Goal: Task Accomplishment & Management: Complete application form

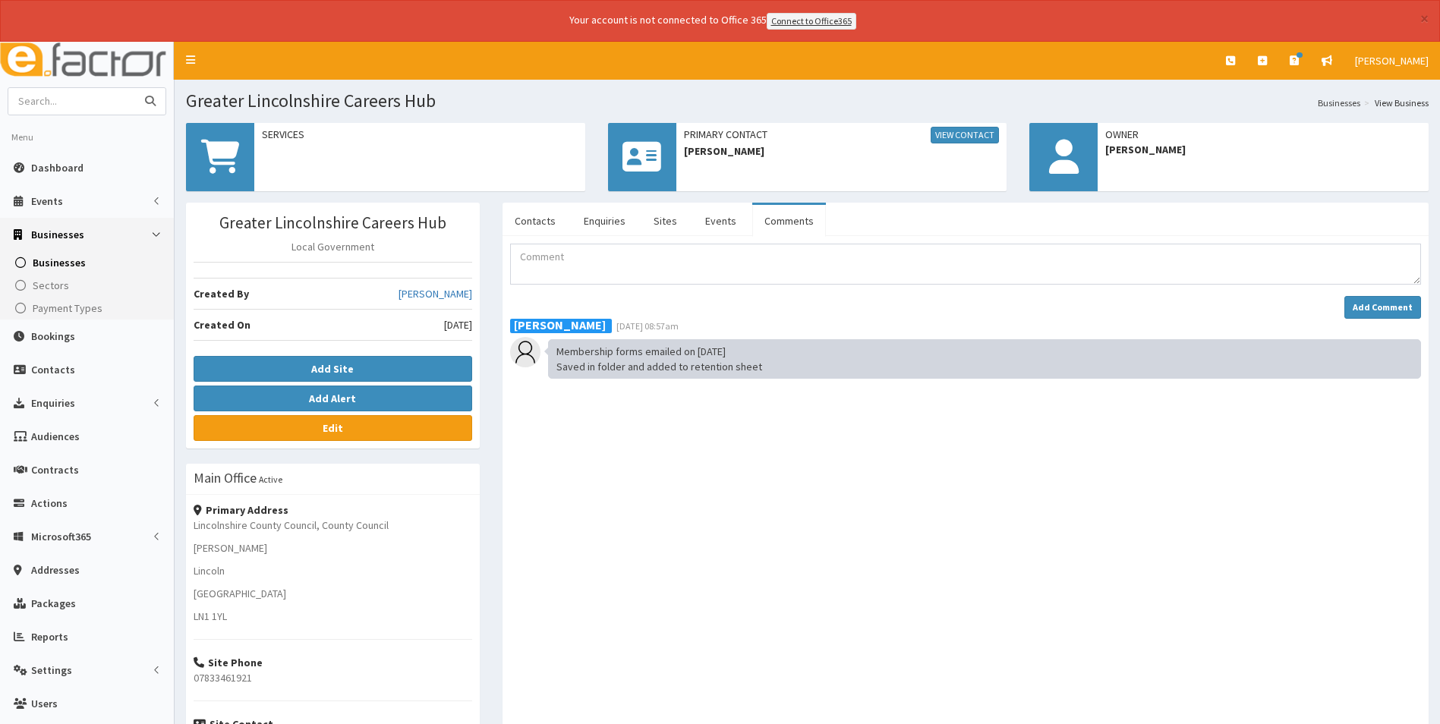
click at [49, 112] on input "text" at bounding box center [72, 101] width 128 height 27
click at [1267, 63] on icon at bounding box center [1262, 60] width 9 height 11
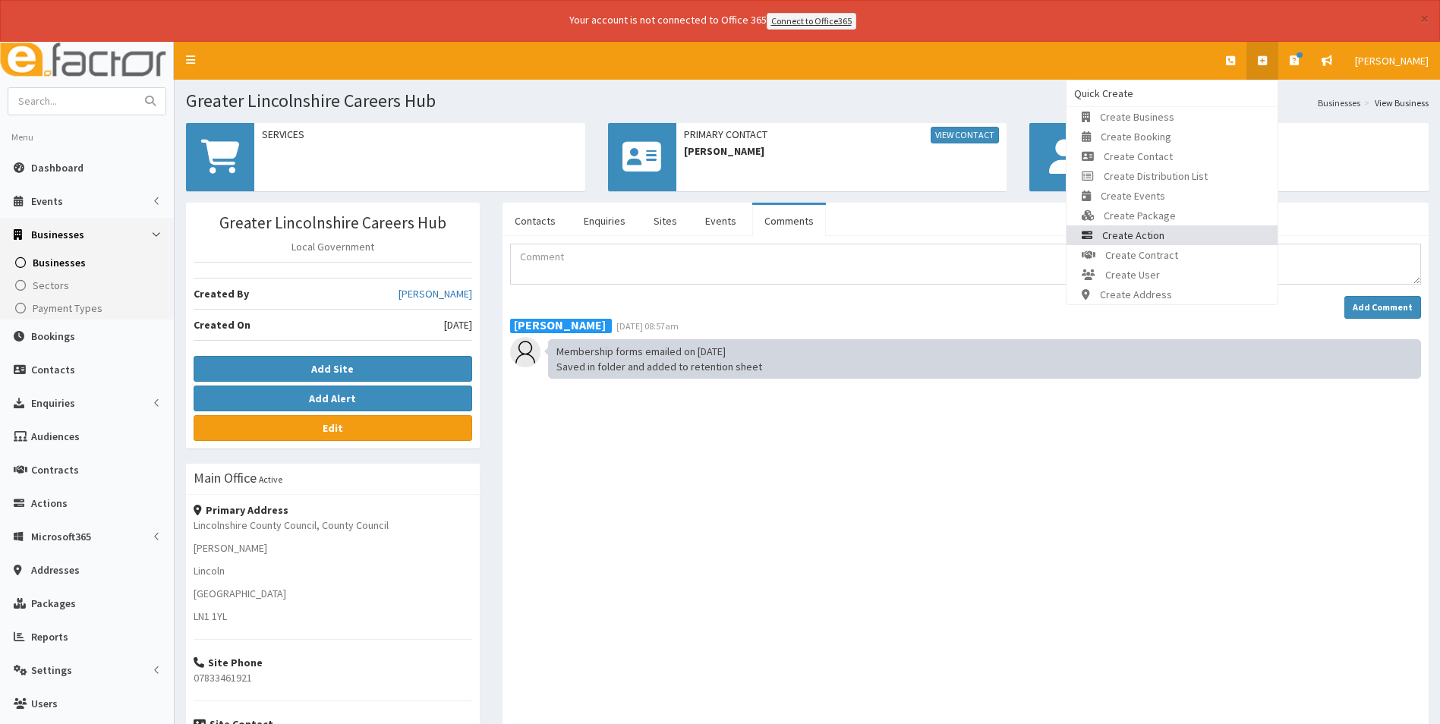
click at [1206, 229] on link "Create Action" at bounding box center [1172, 235] width 211 height 20
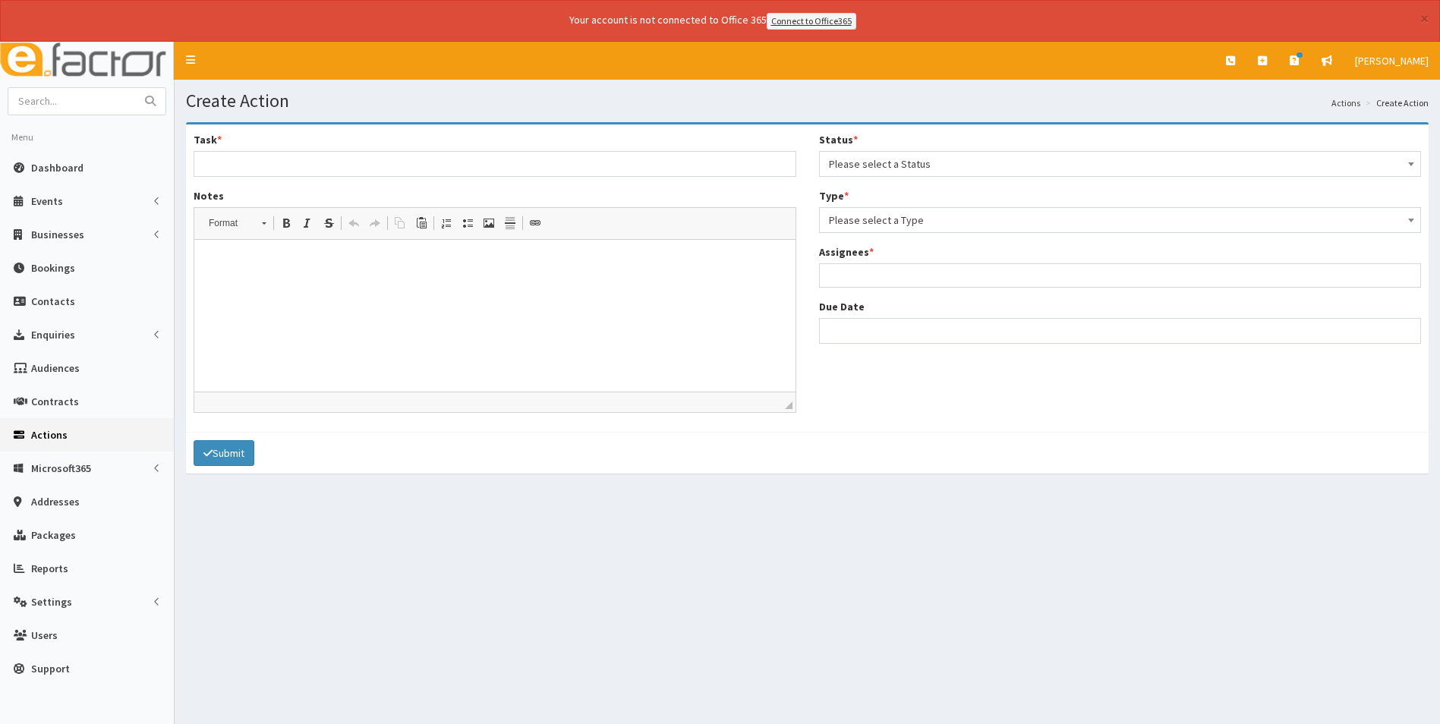
select select
click at [929, 166] on span "Please select a Status" at bounding box center [1120, 163] width 583 height 21
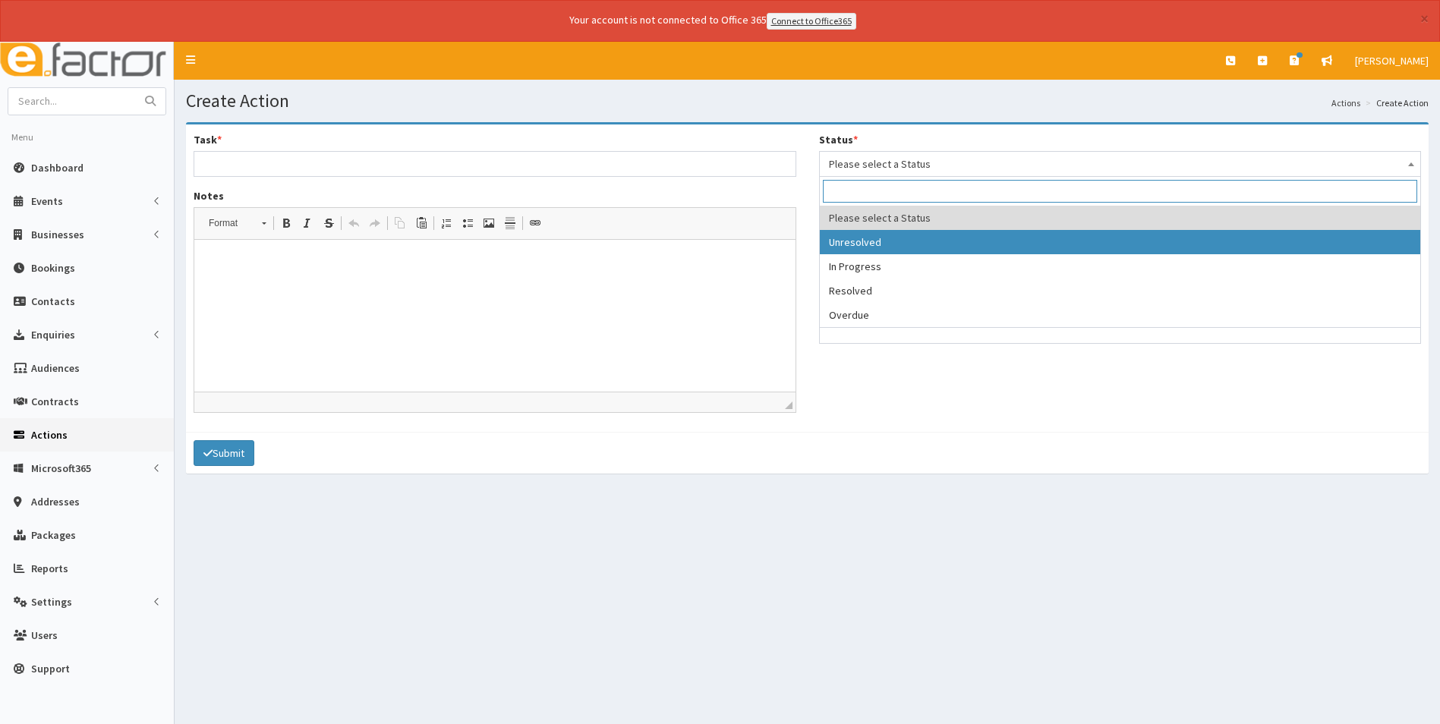
select select "1"
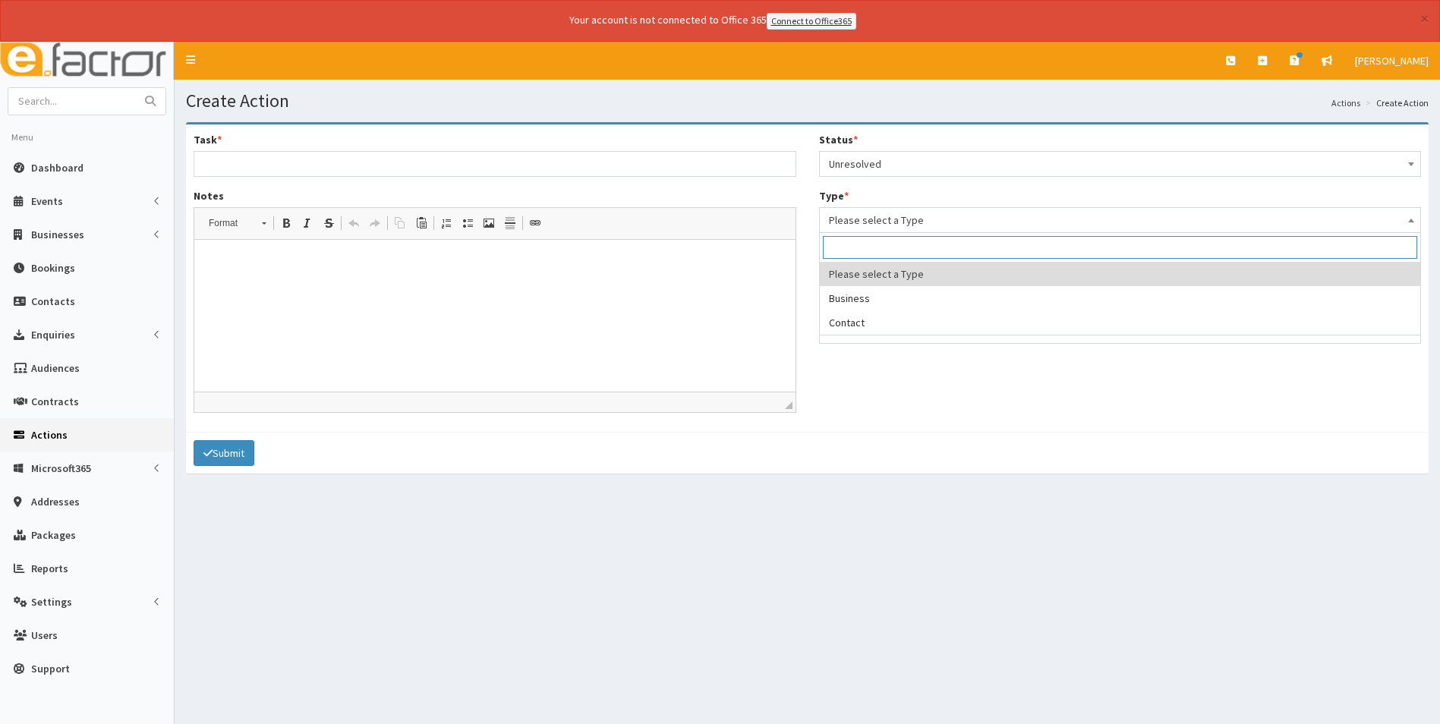
click at [906, 227] on span "Please select a Type" at bounding box center [1120, 220] width 583 height 21
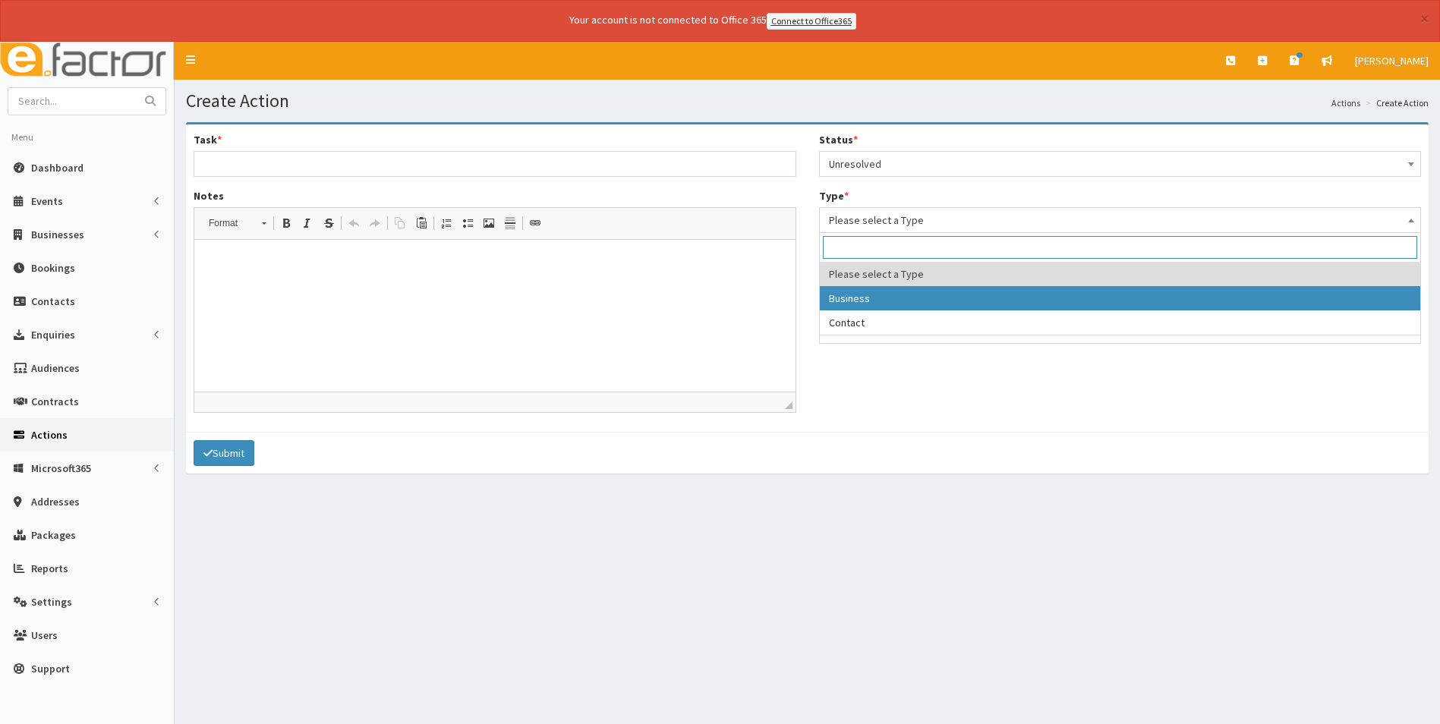
select select "business"
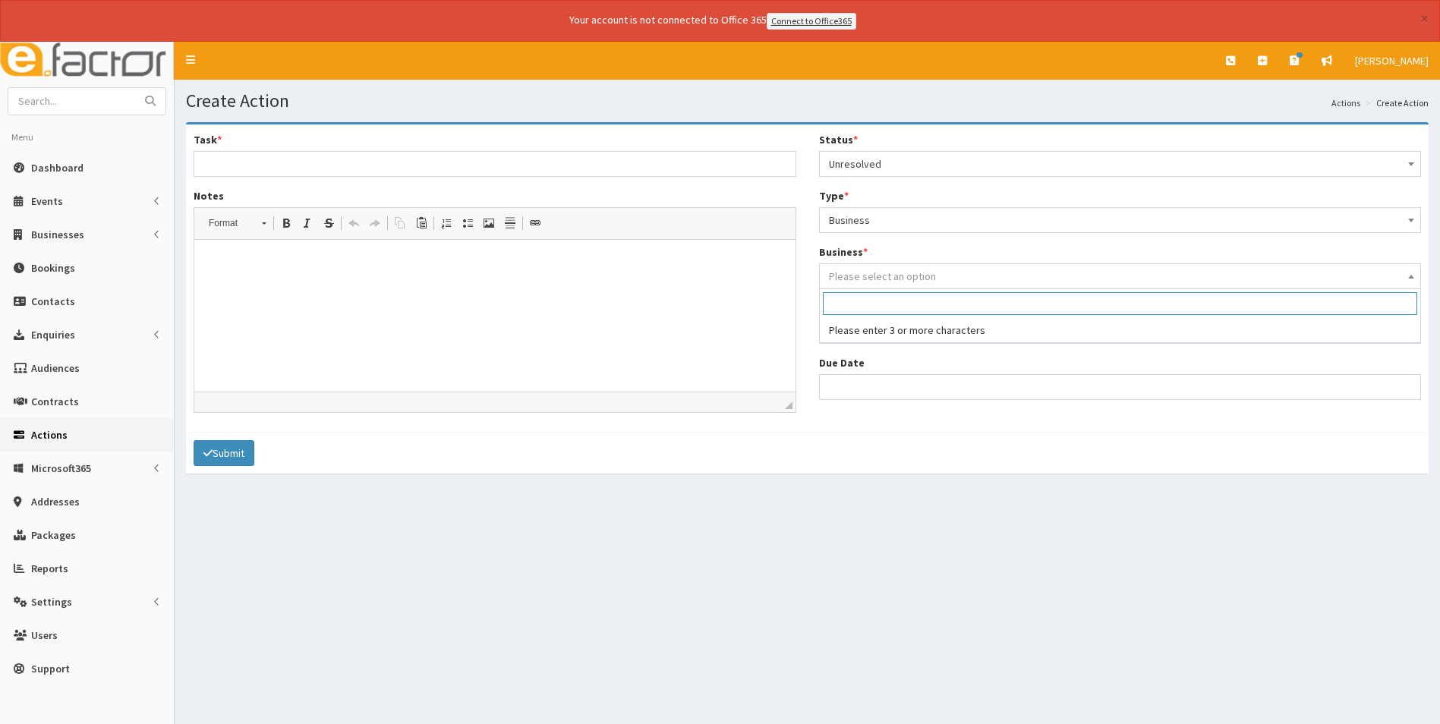
click at [871, 280] on span "Please select an option" at bounding box center [882, 277] width 107 height 14
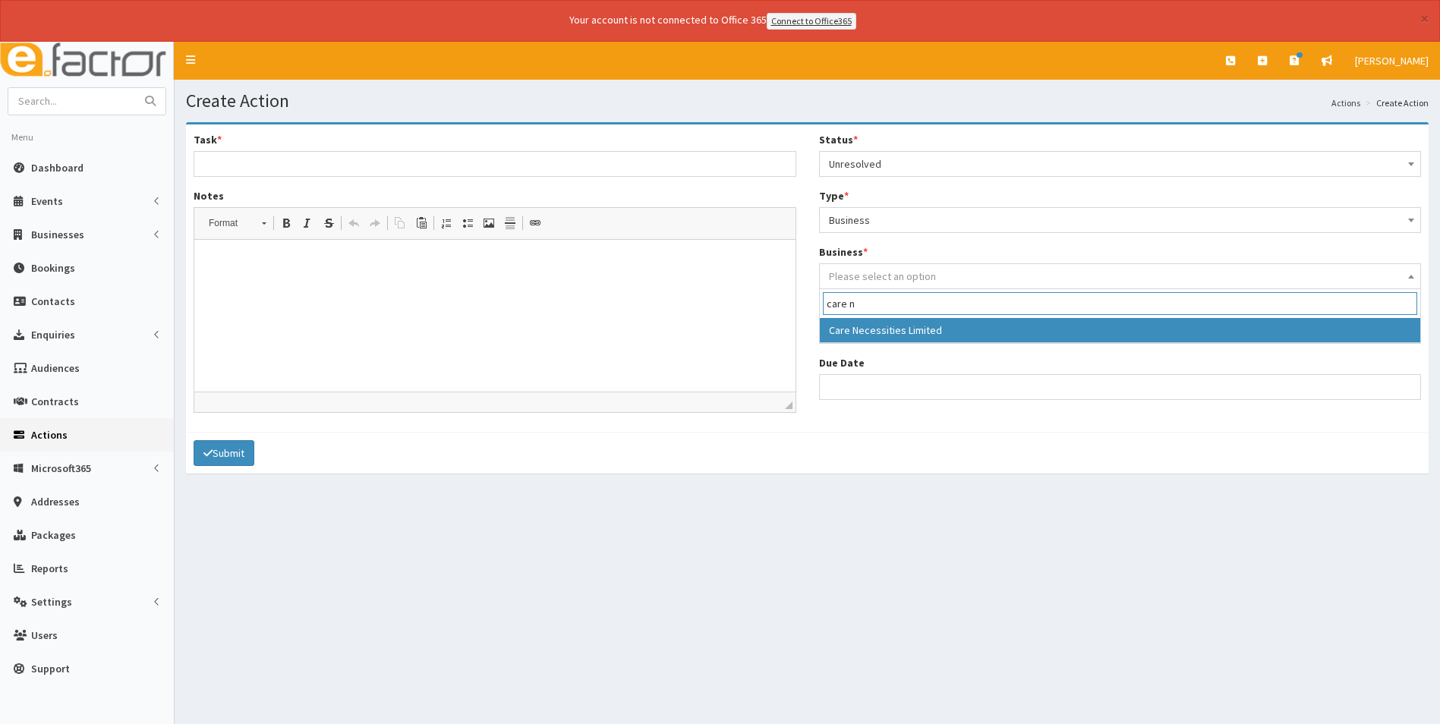
type input "care n"
select select "3526"
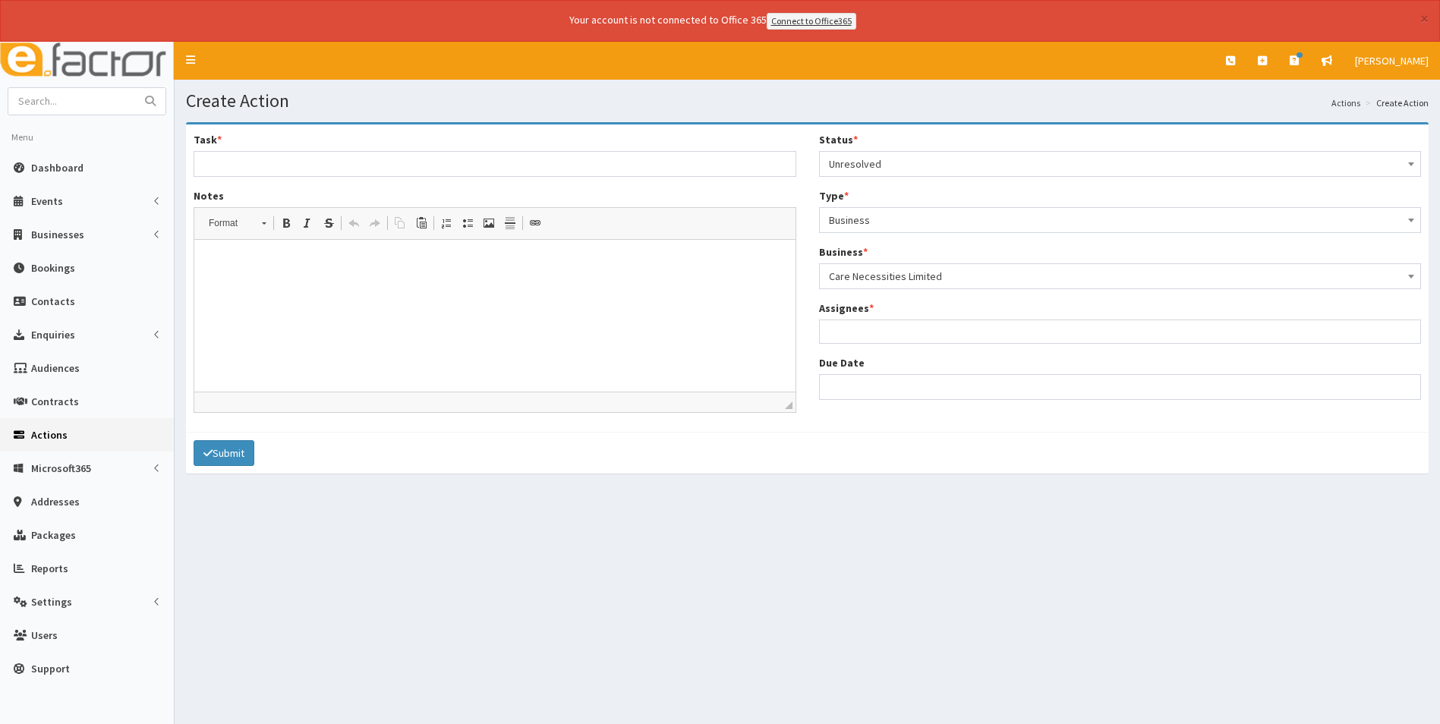
click at [862, 339] on span at bounding box center [1120, 332] width 603 height 24
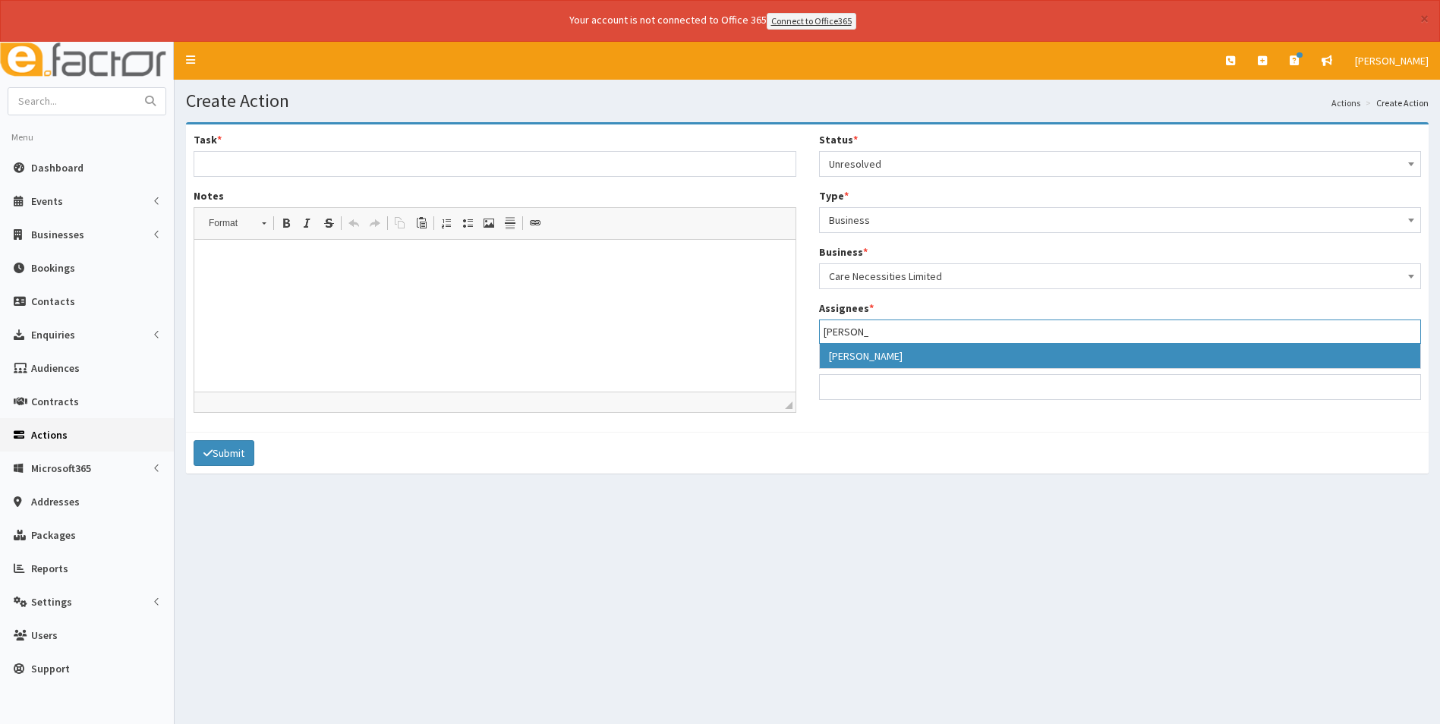
type input "laura"
select select "36"
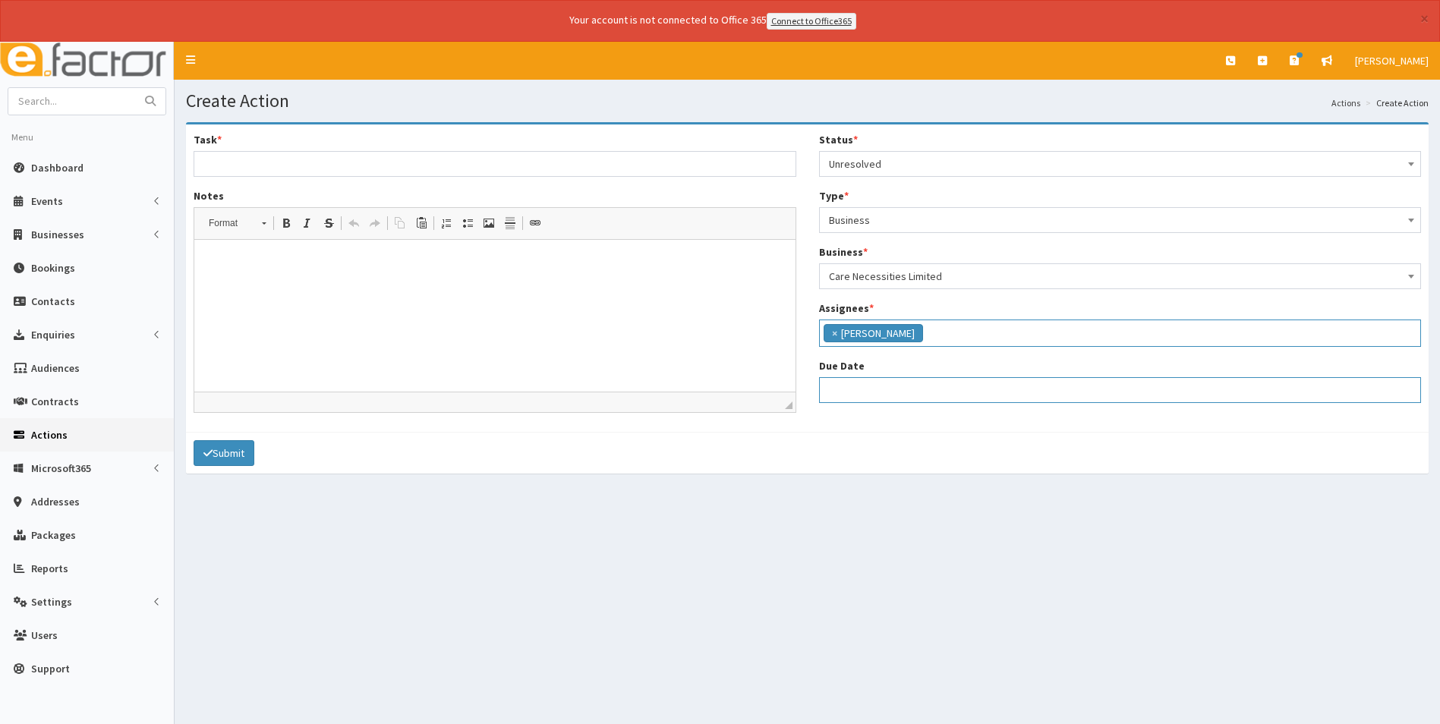
select select "12"
click at [877, 391] on input "Due Date" at bounding box center [1120, 390] width 603 height 26
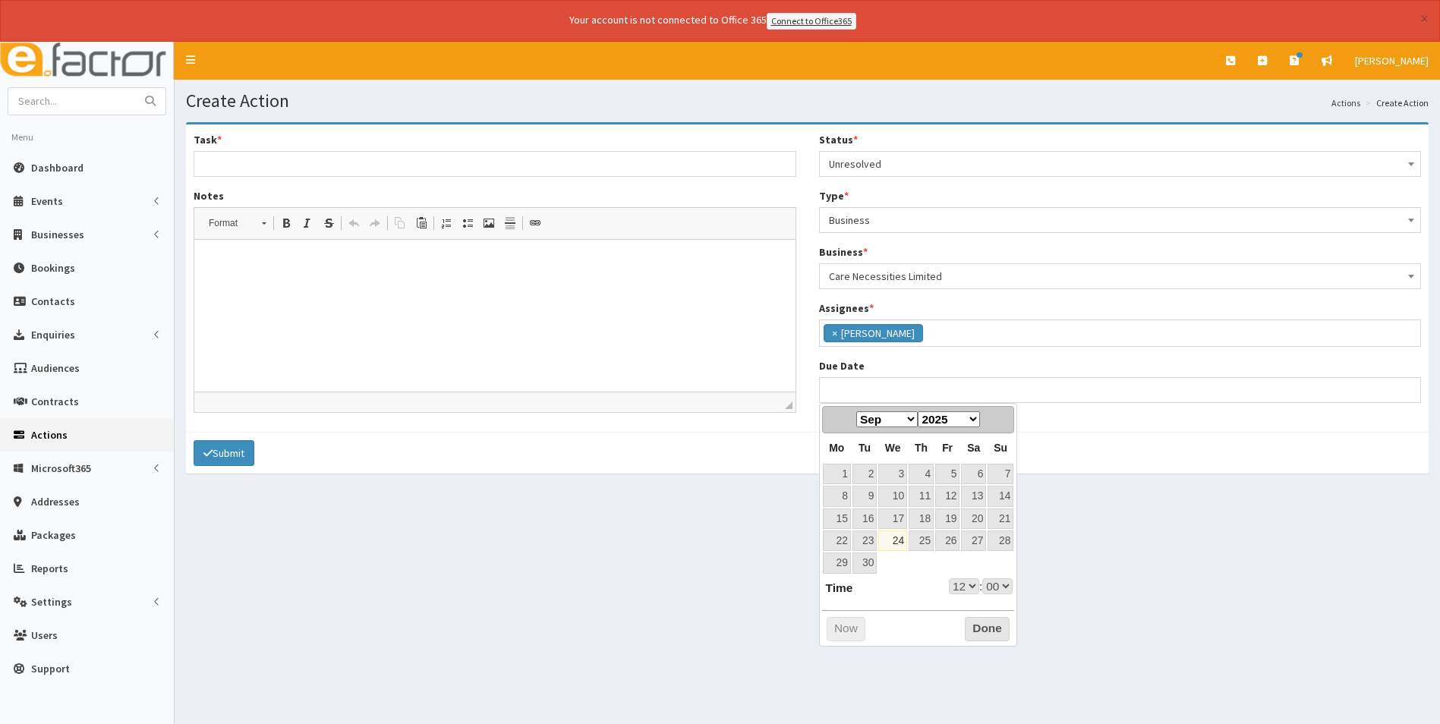
click at [910, 419] on select "Jan Feb Mar Apr May Jun Jul Aug Sep Oct Nov Dec" at bounding box center [886, 419] width 61 height 16
select select "12"
click at [954, 541] on link "24" at bounding box center [947, 541] width 24 height 20
type input "24-10-2025 12:00"
select select "12"
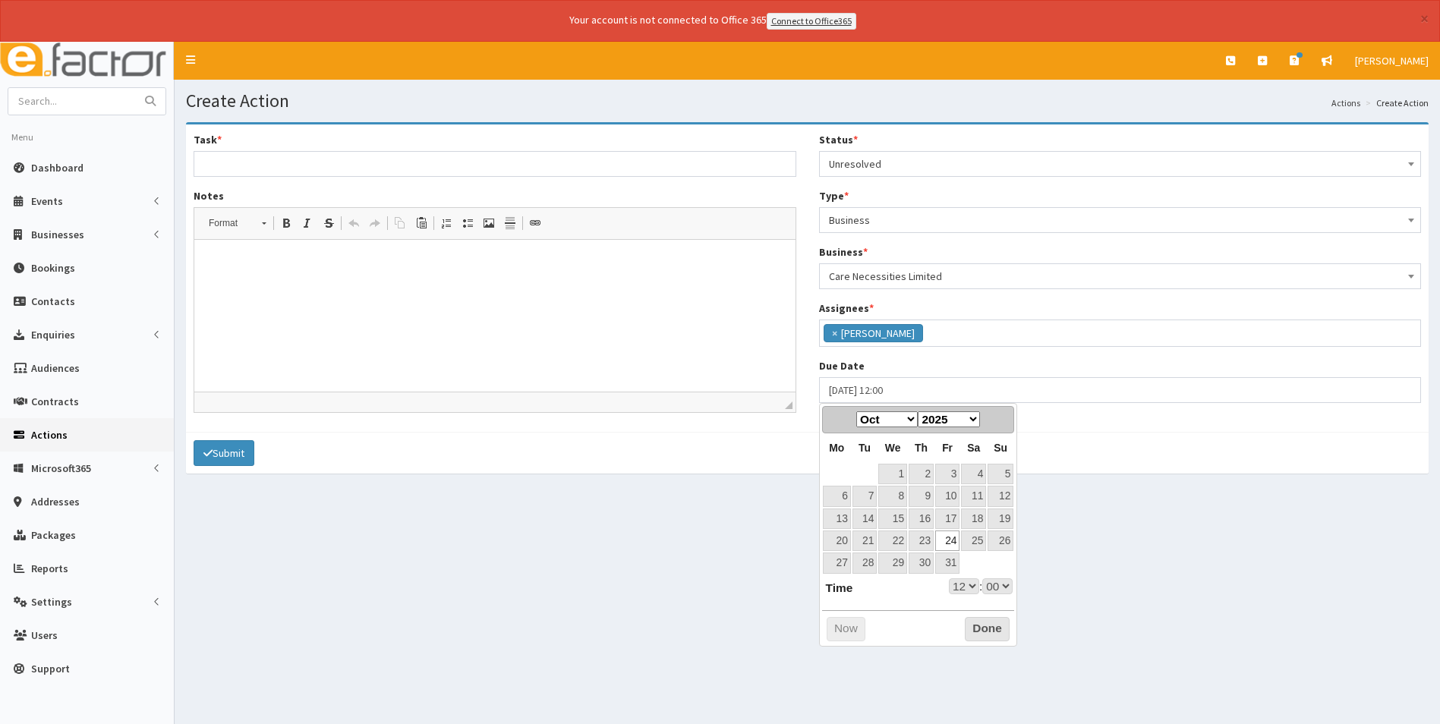
click at [966, 586] on select "00 01 02 03 04 05 06 07 08 09 10 11 12 13 14 15 16 17 18 19 20 21 22 23" at bounding box center [964, 587] width 30 height 16
type input "[DATE] 17:00"
select select "17"
click at [978, 633] on button "Done" at bounding box center [987, 629] width 45 height 24
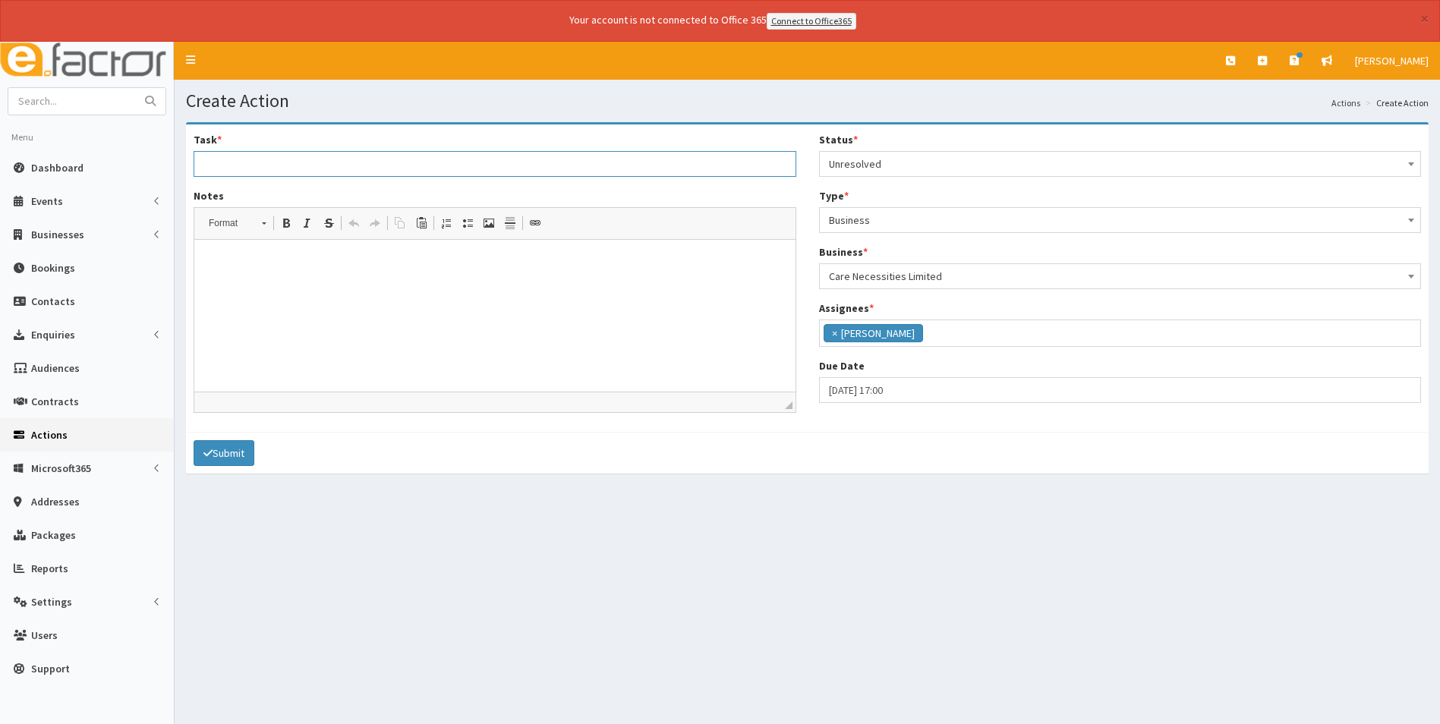
click at [237, 163] on input "Task *" at bounding box center [495, 164] width 603 height 26
type input "Cancellation of membership"
click at [230, 269] on p at bounding box center [495, 262] width 571 height 16
click at [244, 454] on button "Submit" at bounding box center [224, 453] width 61 height 26
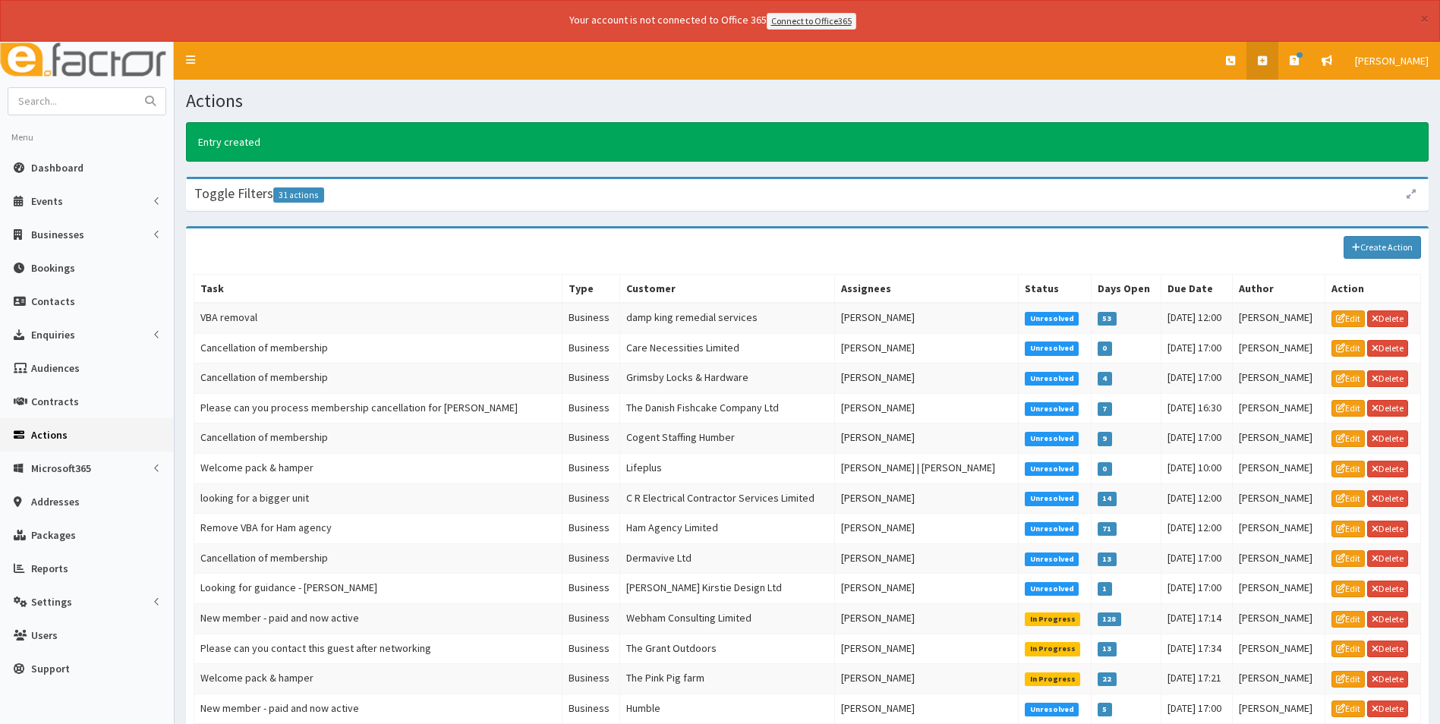
click at [1264, 61] on icon at bounding box center [1262, 60] width 9 height 11
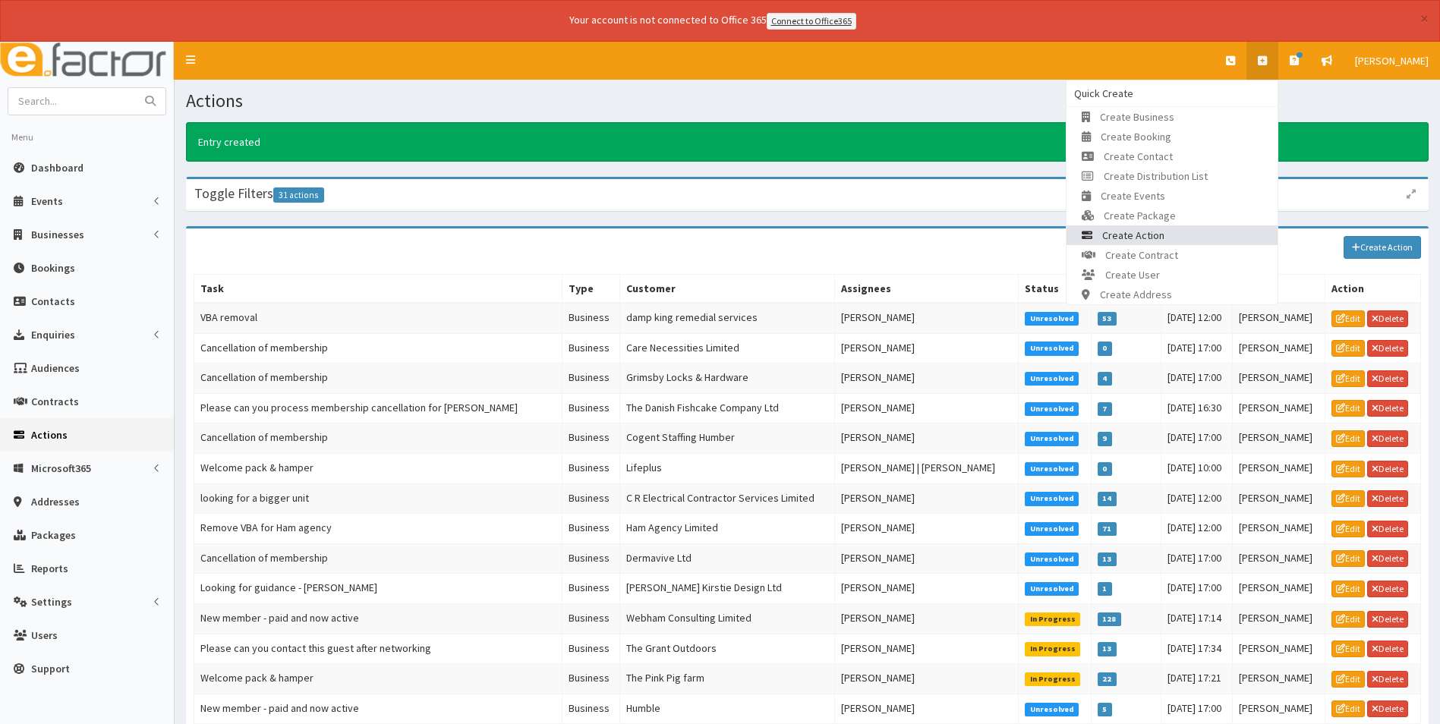
click at [1216, 229] on link "Create Action" at bounding box center [1172, 235] width 211 height 20
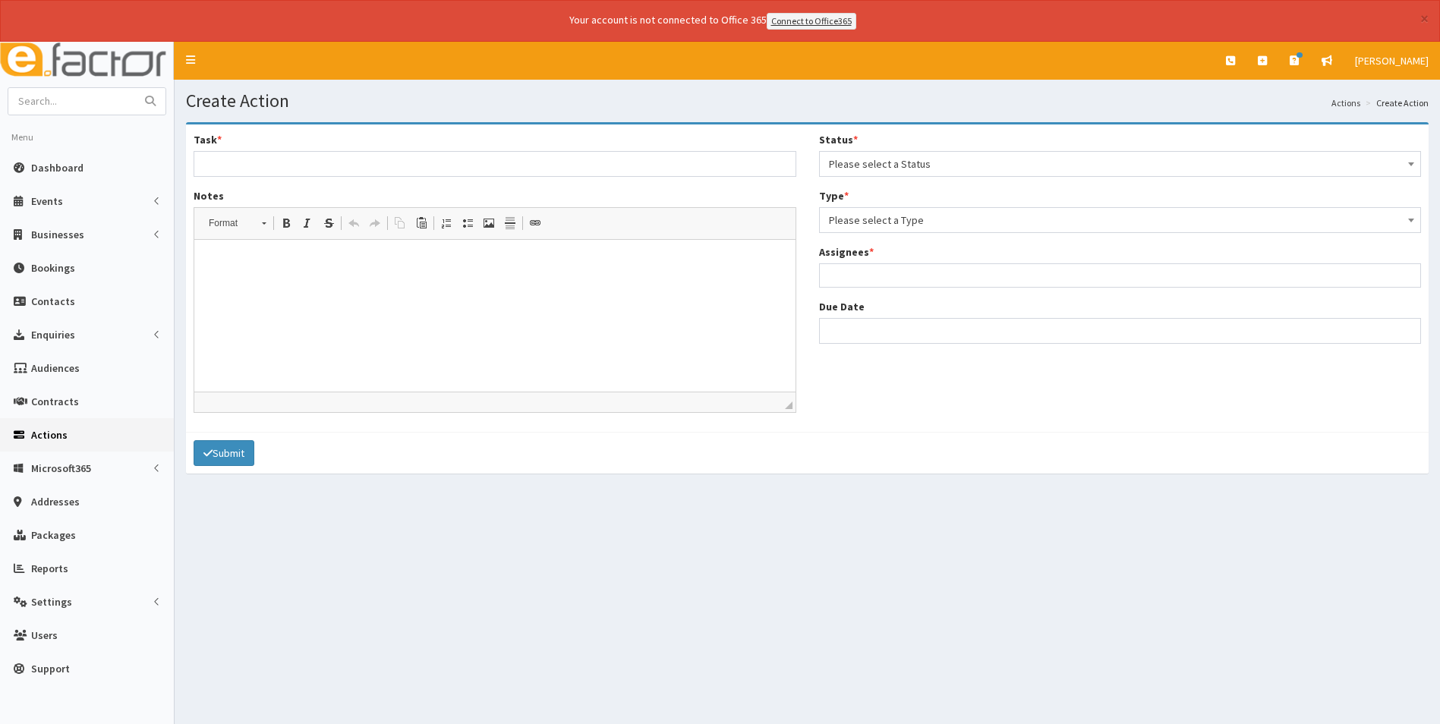
select select
click at [312, 158] on input "Task *" at bounding box center [495, 164] width 603 height 26
type input "Cancellation of membership"
click at [910, 158] on span "Please select a Status" at bounding box center [1120, 163] width 583 height 21
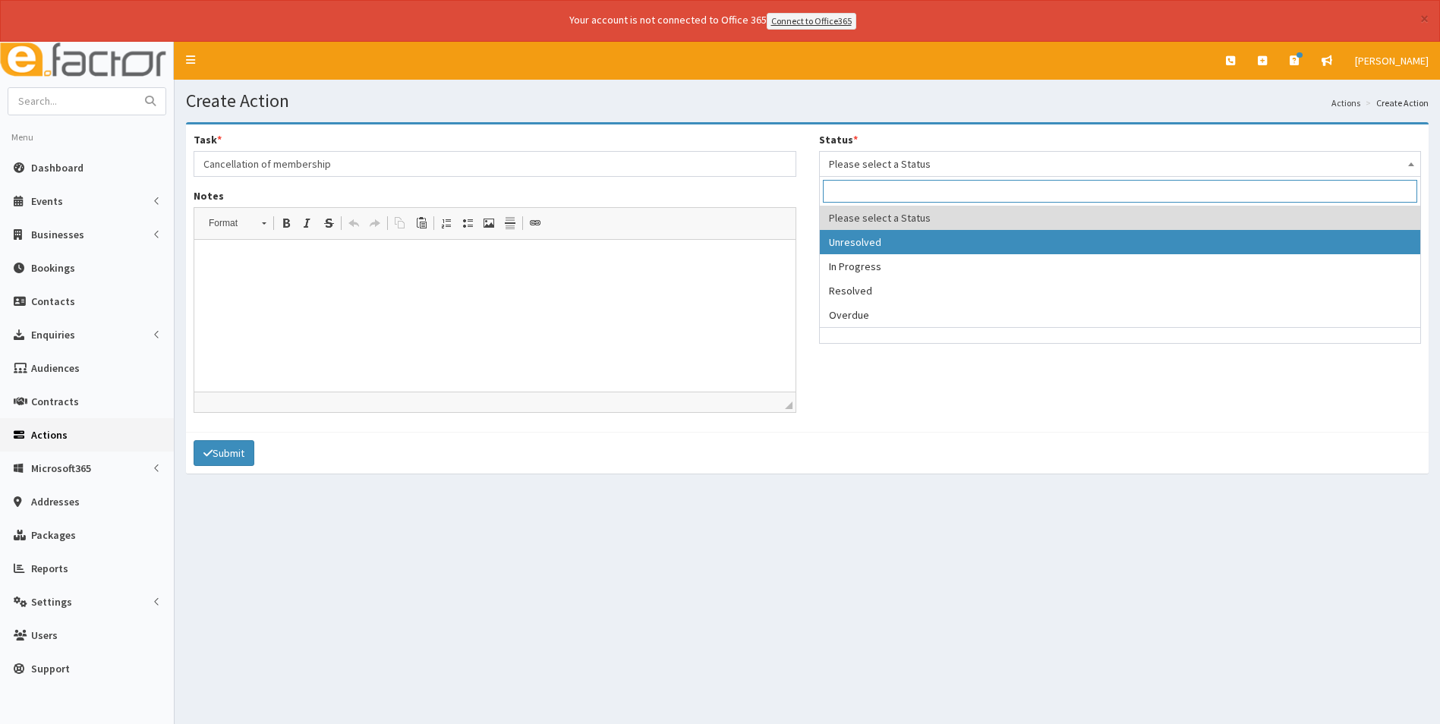
select select "1"
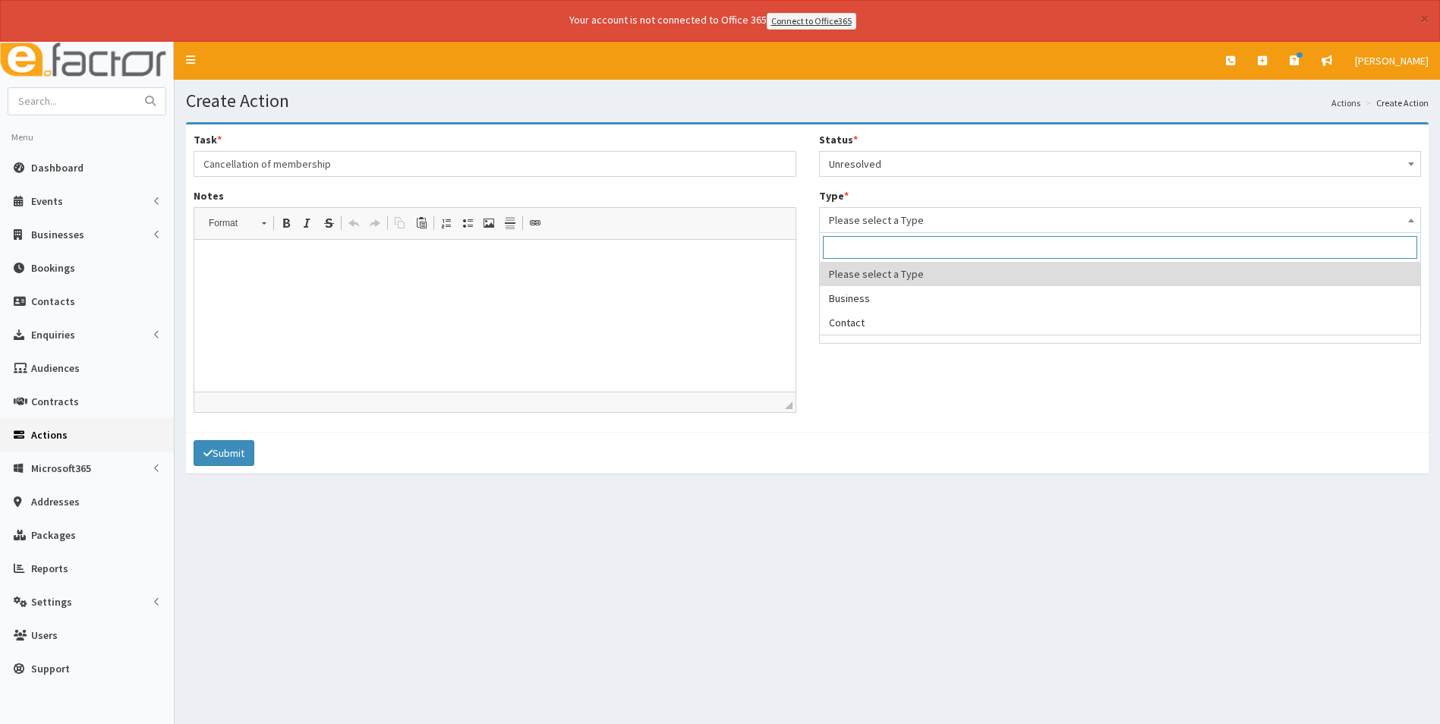
click at [872, 224] on span "Please select a Type" at bounding box center [1120, 220] width 583 height 21
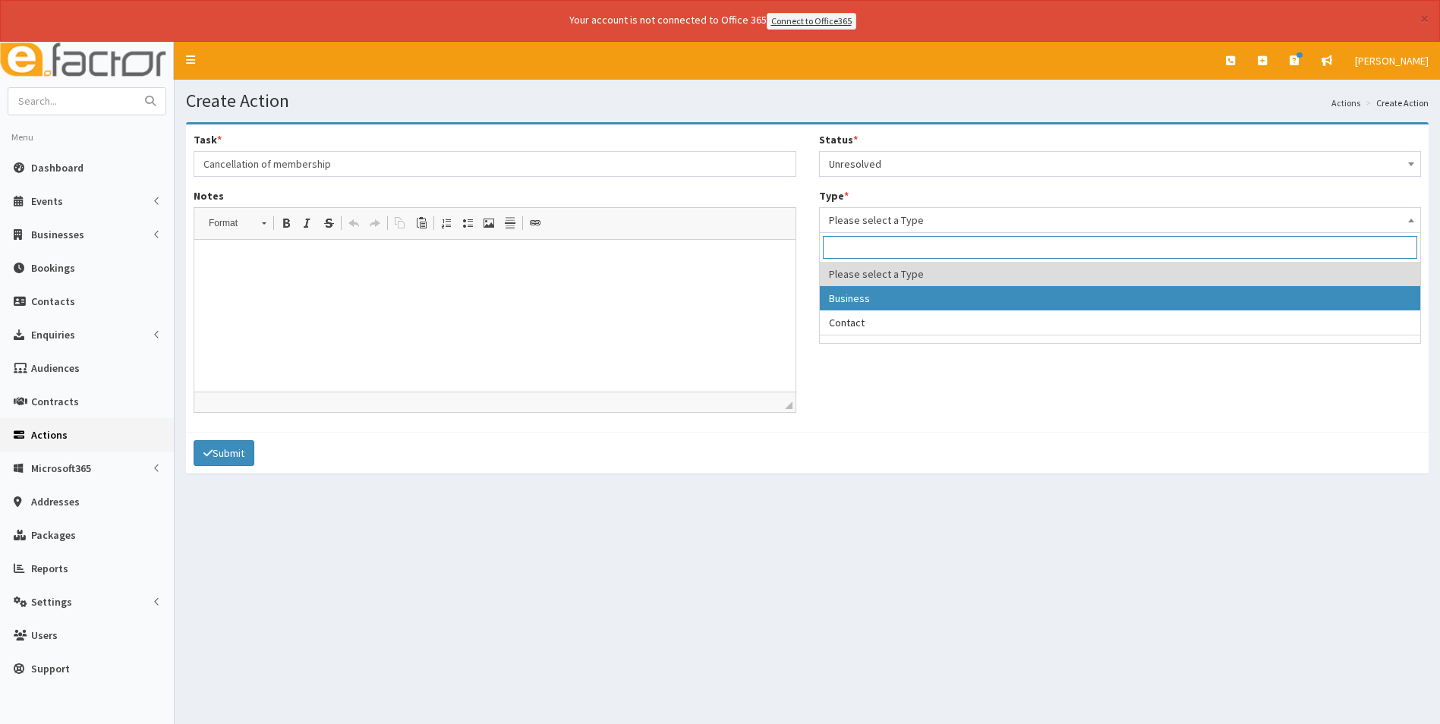
select select "business"
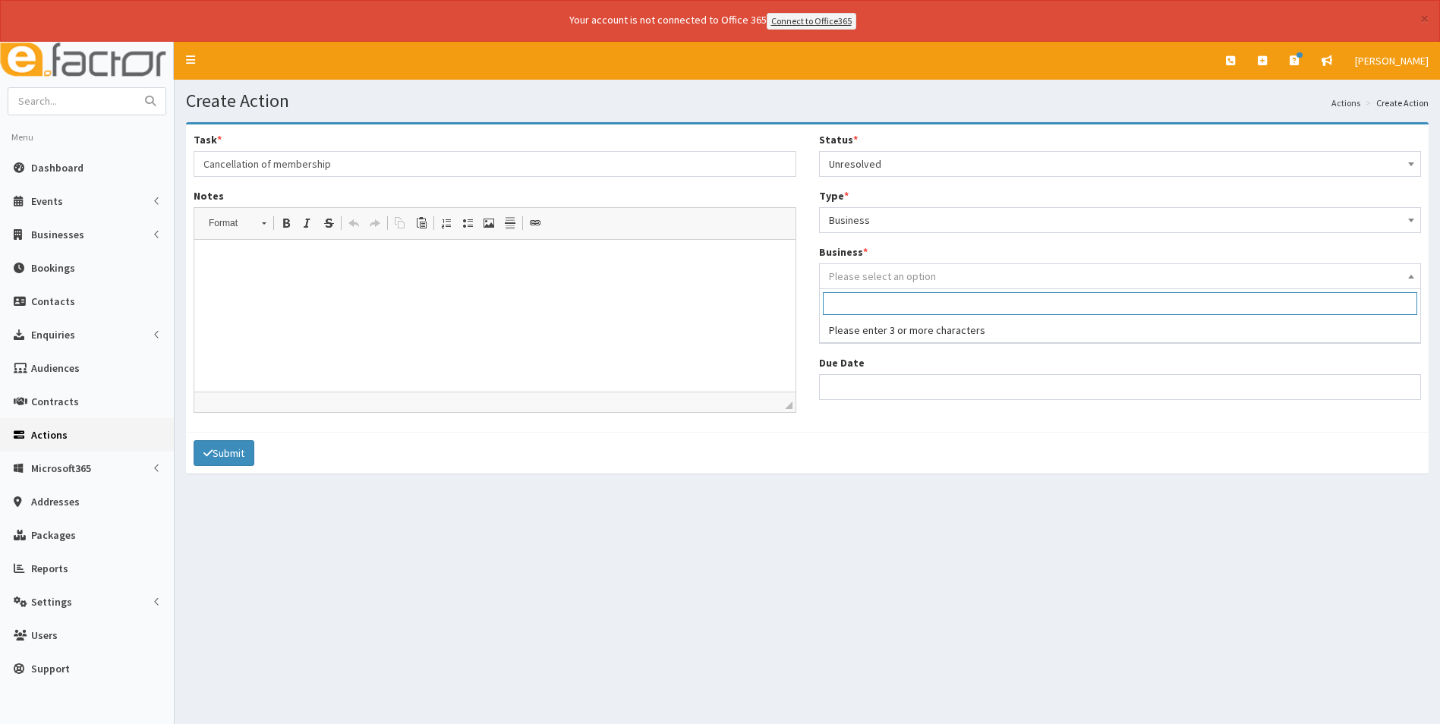
click at [875, 282] on span "Please select an option" at bounding box center [882, 277] width 107 height 14
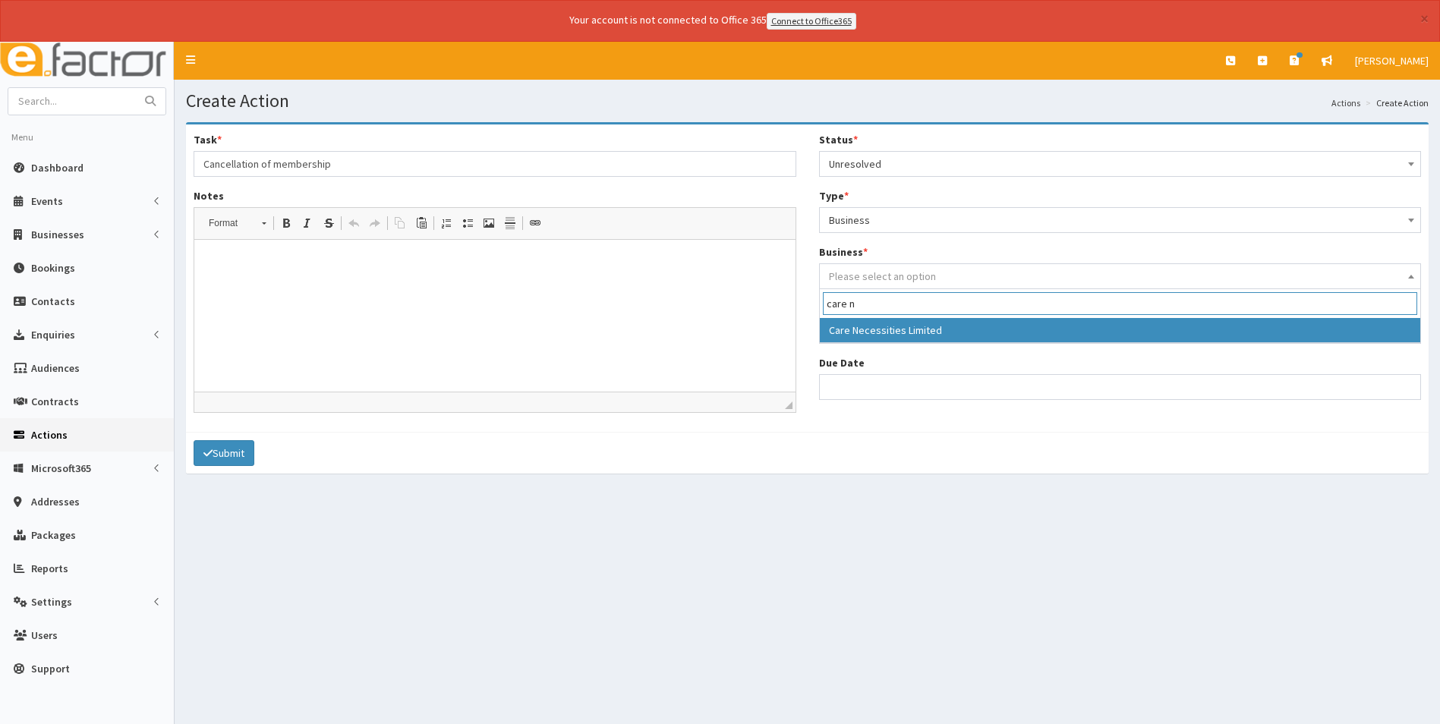
type input "care n"
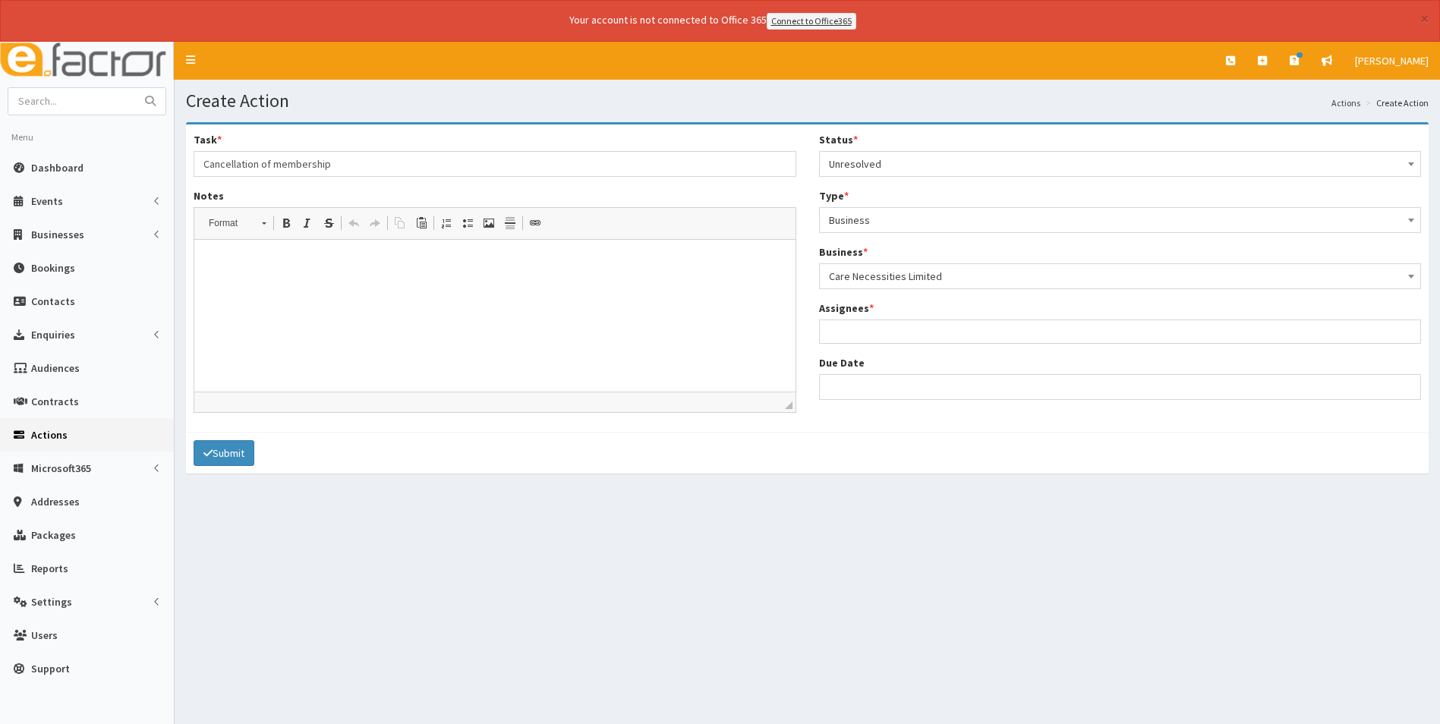
select select "3526"
click at [867, 332] on ul at bounding box center [1120, 329] width 601 height 19
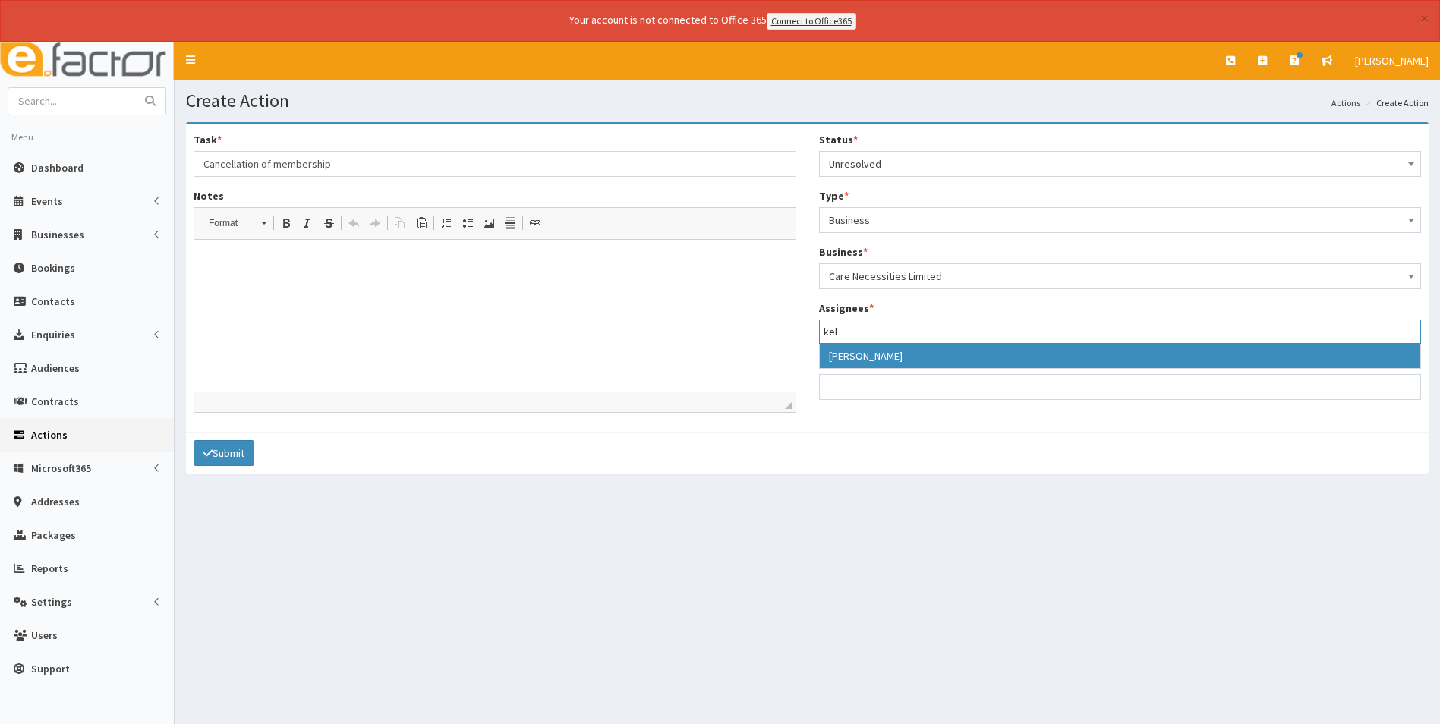
type input "kel"
select select "35"
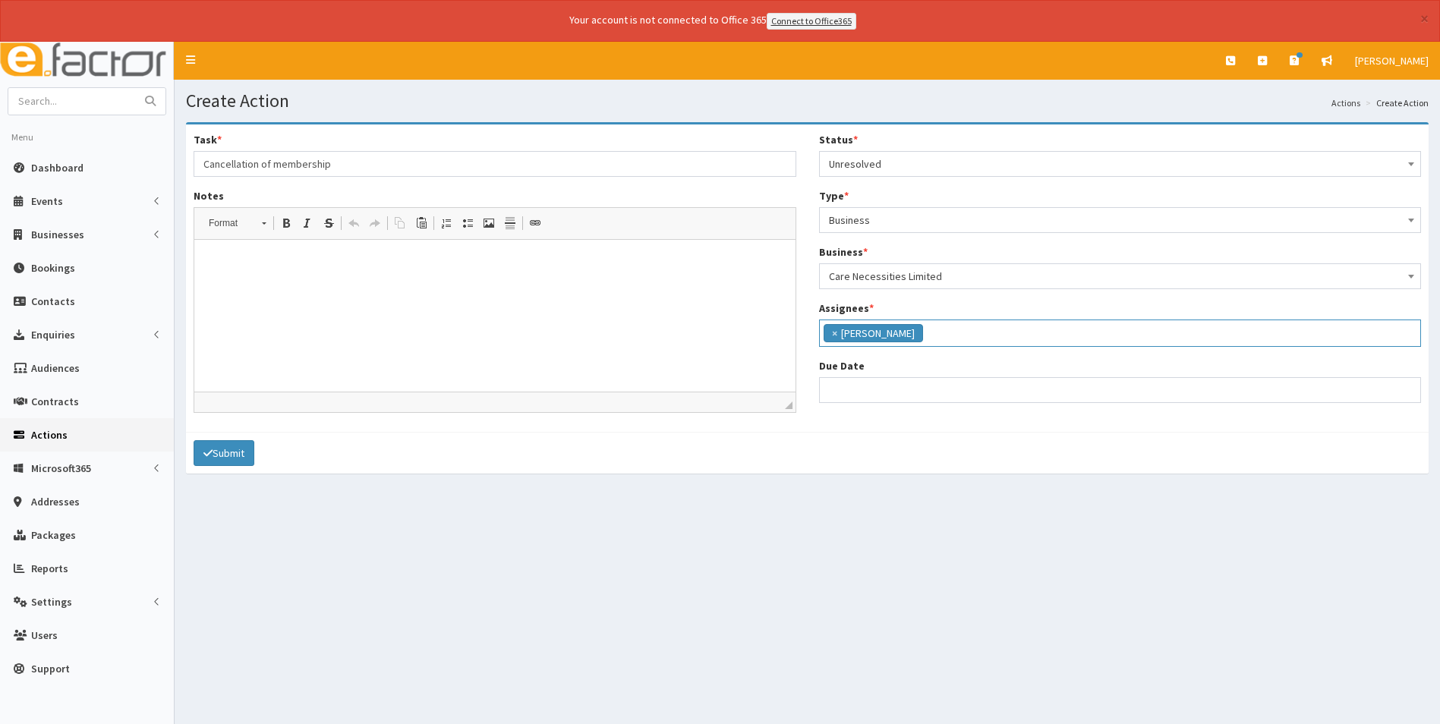
scroll to position [144, 0]
click at [873, 381] on input "Due Date" at bounding box center [1120, 390] width 603 height 26
select select "12"
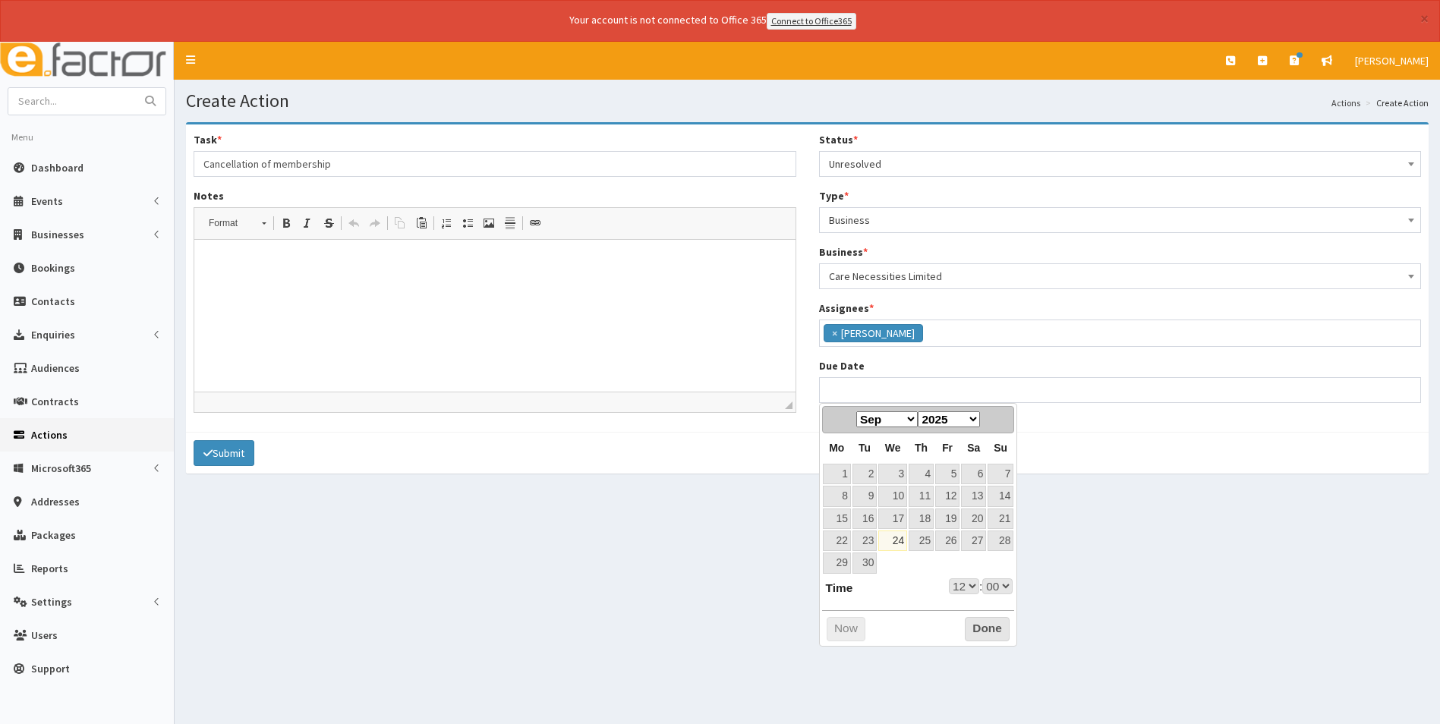
drag, startPoint x: 914, startPoint y: 419, endPoint x: 914, endPoint y: 427, distance: 8.4
click at [914, 419] on select "Jan Feb Mar Apr May Jun Jul Aug Sep Oct Nov Dec" at bounding box center [886, 419] width 61 height 16
select select "12"
click at [955, 539] on link "24" at bounding box center [947, 541] width 24 height 20
type input "24-10-2025 12:00"
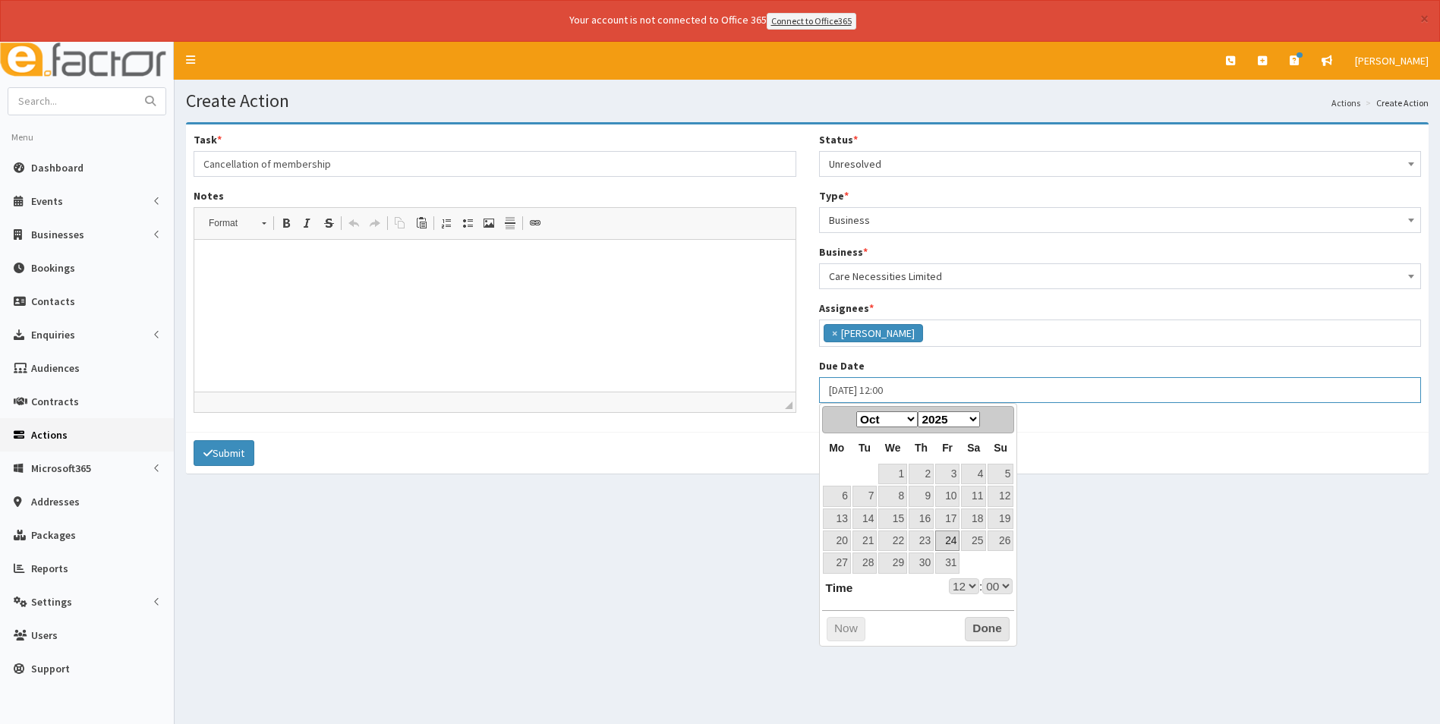
select select "12"
click at [966, 585] on select "00 01 02 03 04 05 06 07 08 09 10 11 12 13 14 15 16 17 18 19 20 21 22 23" at bounding box center [964, 587] width 30 height 16
select select "17"
type input "[DATE] 17:00"
drag, startPoint x: 987, startPoint y: 629, endPoint x: 819, endPoint y: 565, distance: 179.8
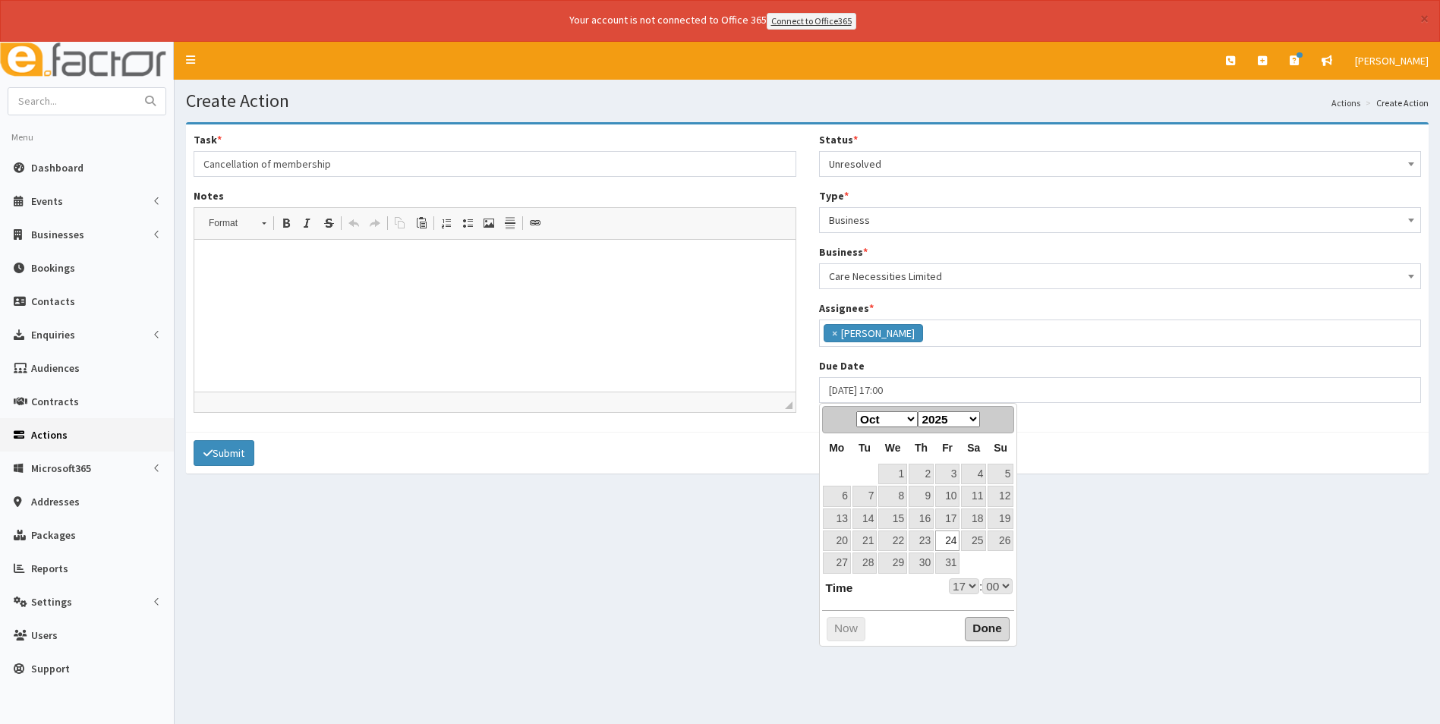
click at [987, 629] on button "Done" at bounding box center [987, 629] width 45 height 24
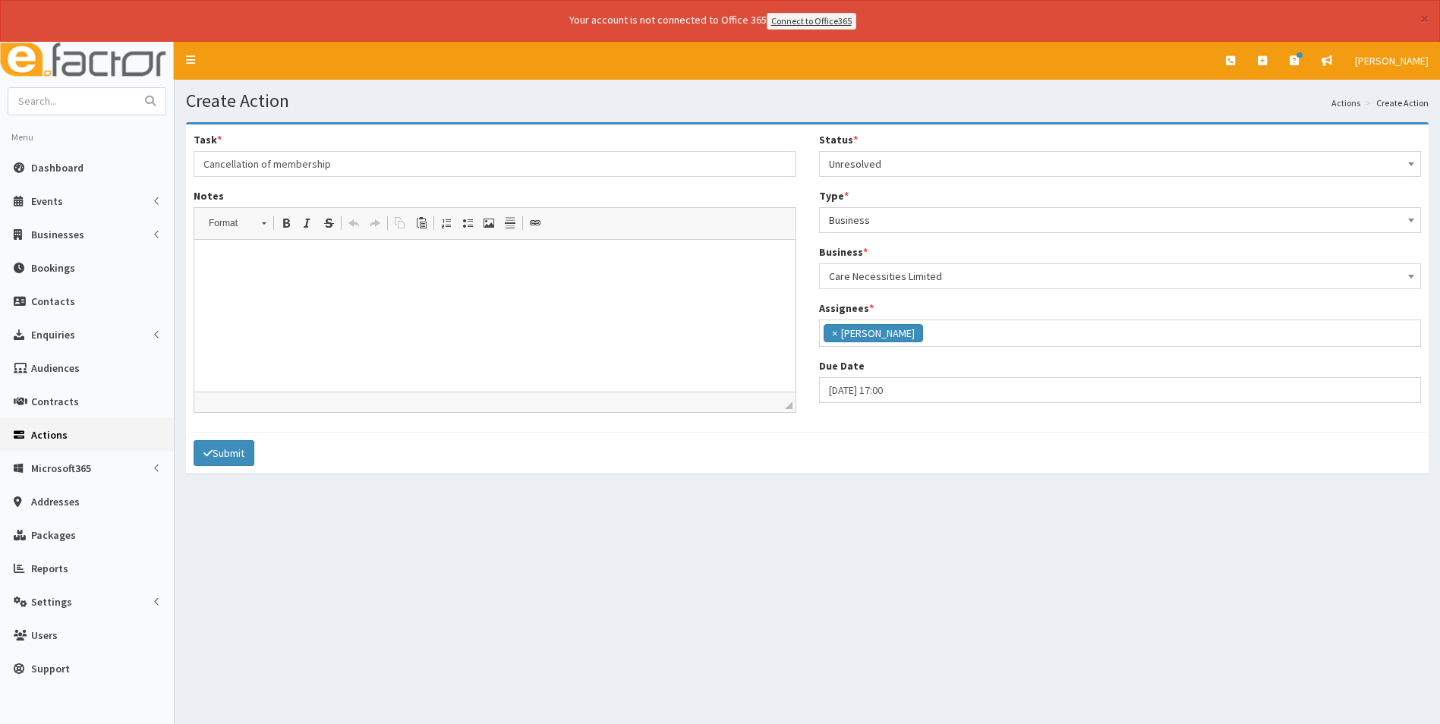
click at [249, 285] on html at bounding box center [494, 262] width 601 height 46
click at [499, 262] on p "Notice given on membership. Last day is 24th October. Please cna you cancel the…" at bounding box center [495, 262] width 571 height 16
click at [475, 285] on html "Notice given on membership. Last day is 24th October. Please can you cancel the…" at bounding box center [494, 262] width 601 height 46
click at [243, 449] on button "Submit" at bounding box center [224, 453] width 61 height 26
